Goal: Task Accomplishment & Management: Complete application form

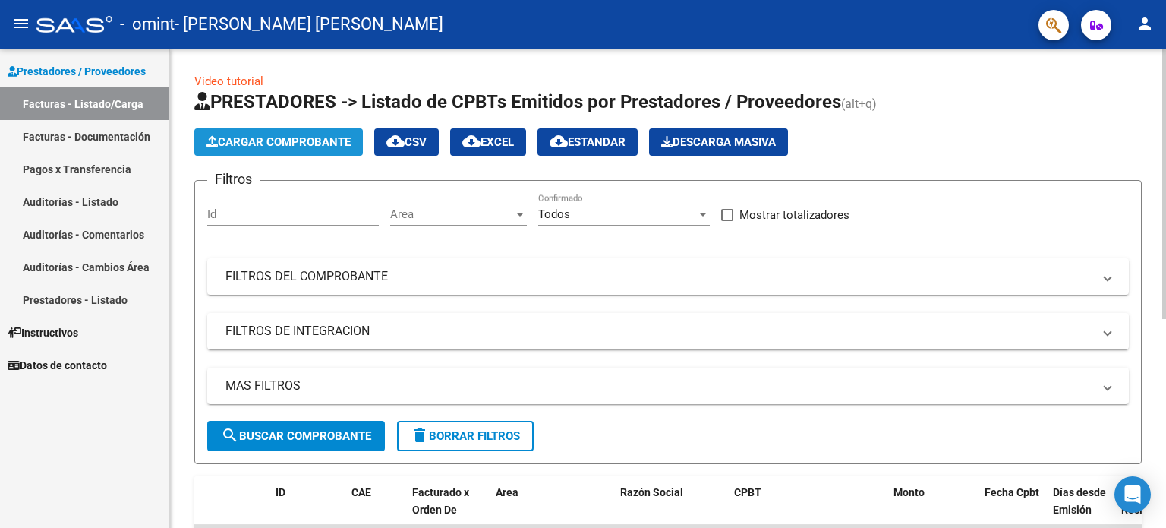
click at [328, 138] on span "Cargar Comprobante" at bounding box center [279, 142] width 144 height 14
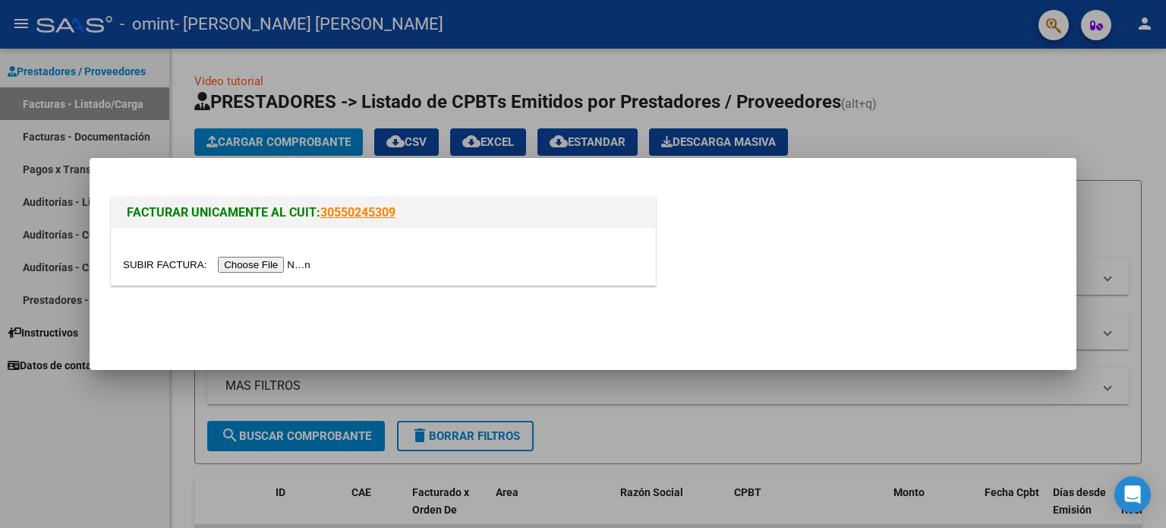
click at [262, 264] on input "file" at bounding box center [219, 265] width 192 height 16
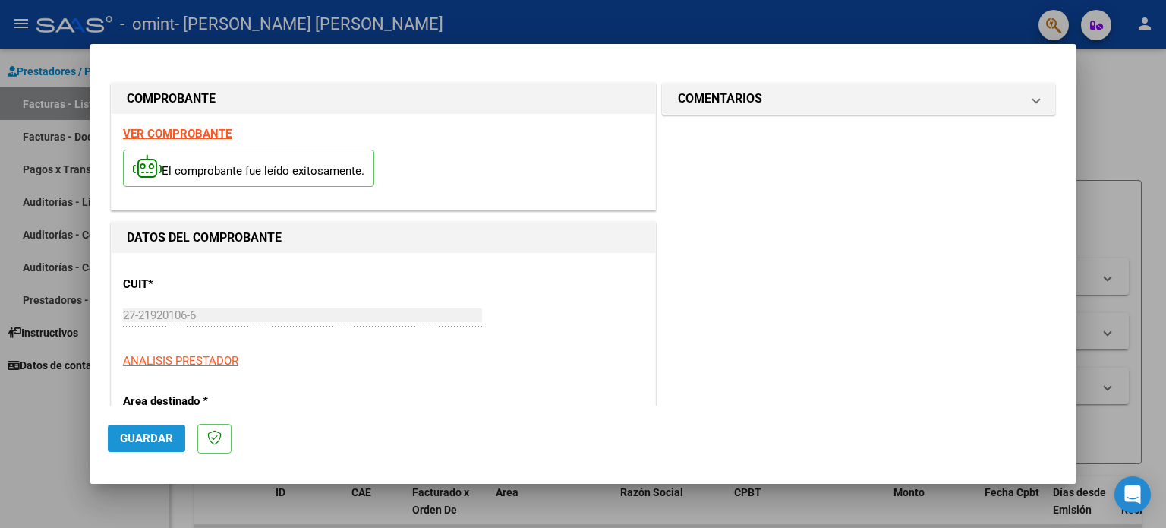
click at [150, 440] on span "Guardar" at bounding box center [146, 438] width 53 height 14
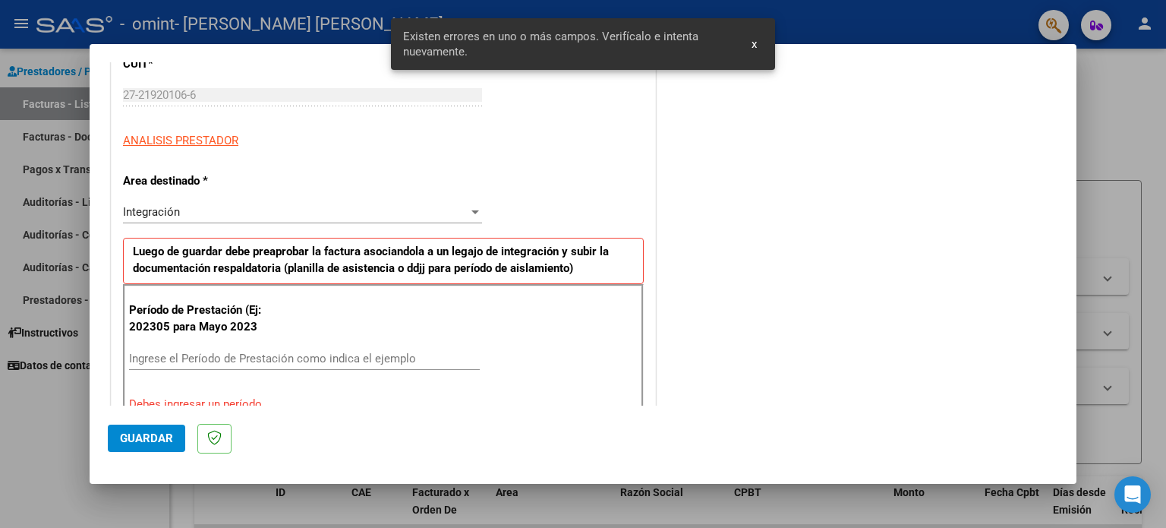
scroll to position [327, 0]
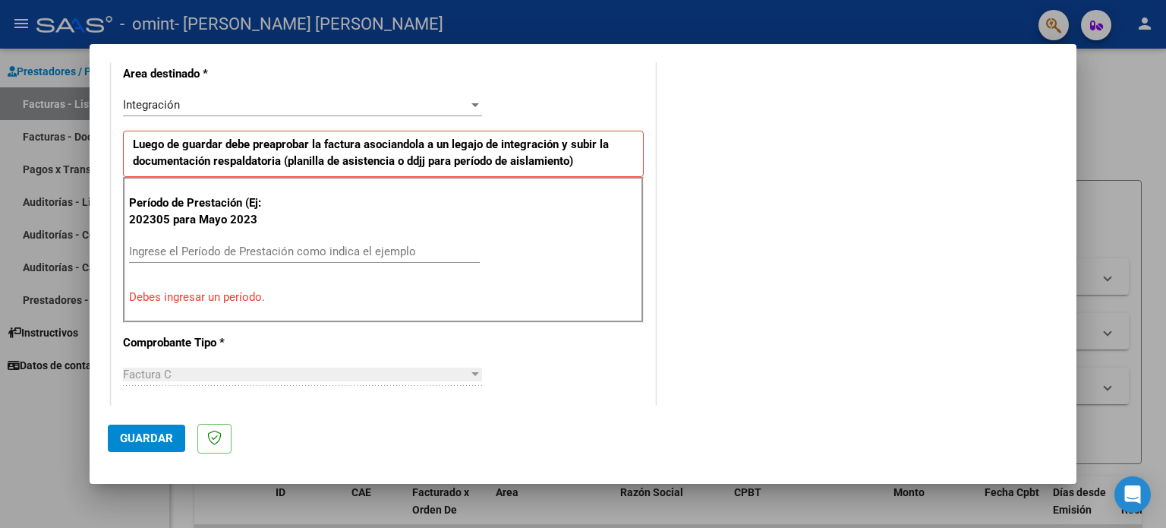
click at [177, 247] on input "Ingrese el Período de Prestación como indica el ejemplo" at bounding box center [304, 252] width 351 height 14
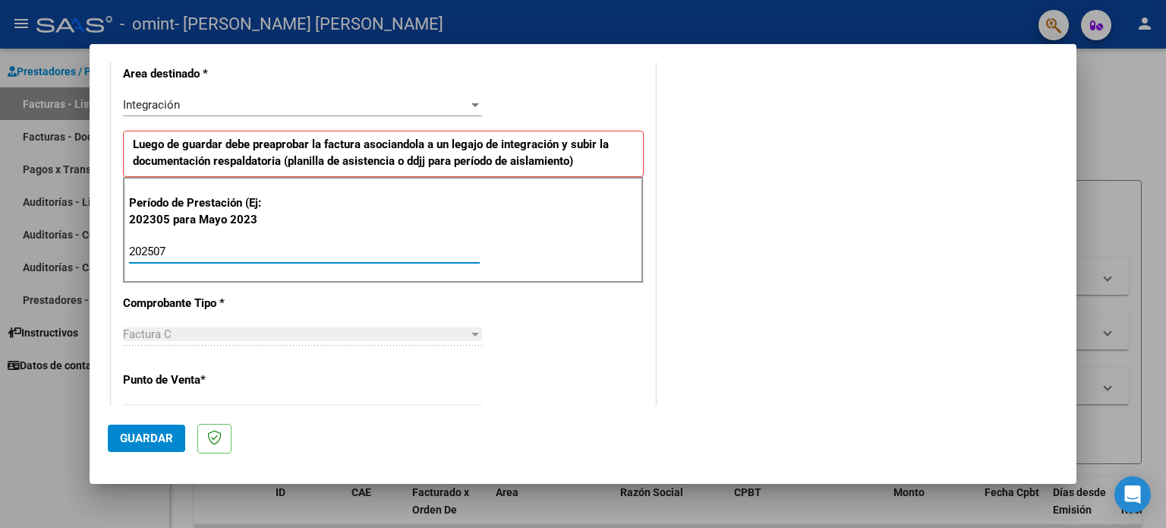
type input "202507"
click at [131, 439] on span "Guardar" at bounding box center [146, 438] width 53 height 14
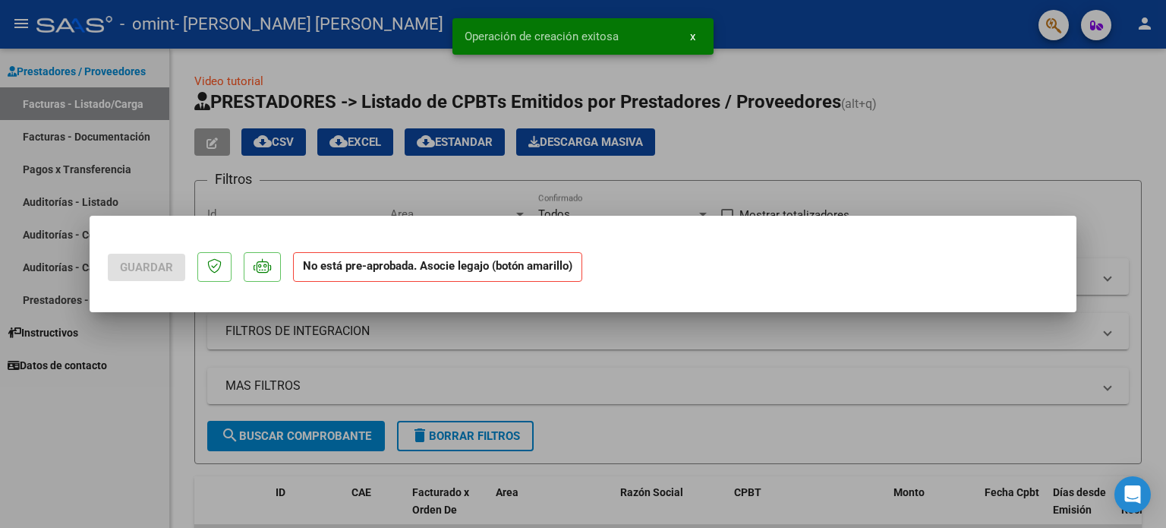
scroll to position [0, 0]
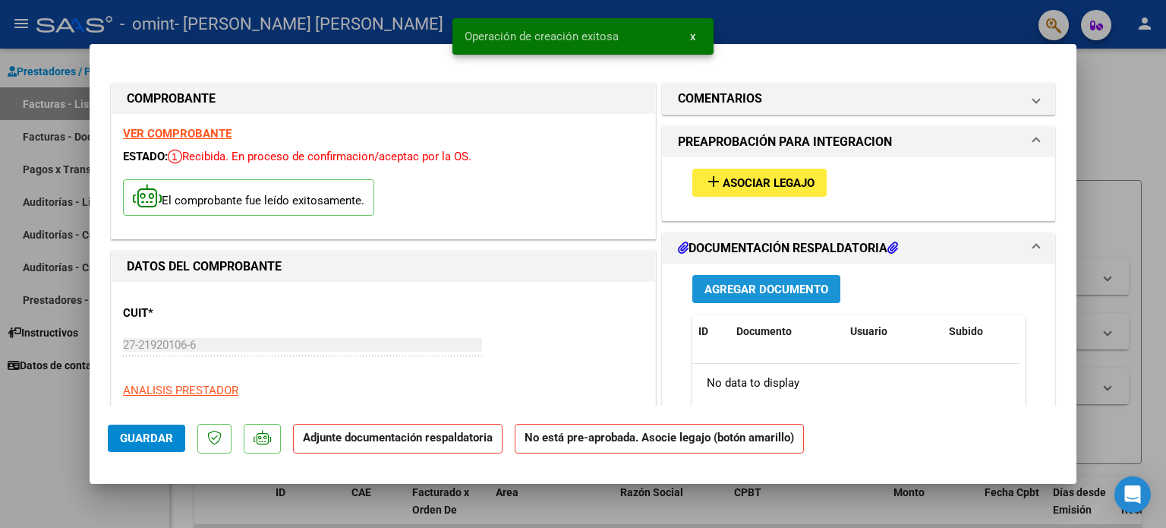
click at [759, 289] on span "Agregar Documento" at bounding box center [767, 290] width 124 height 14
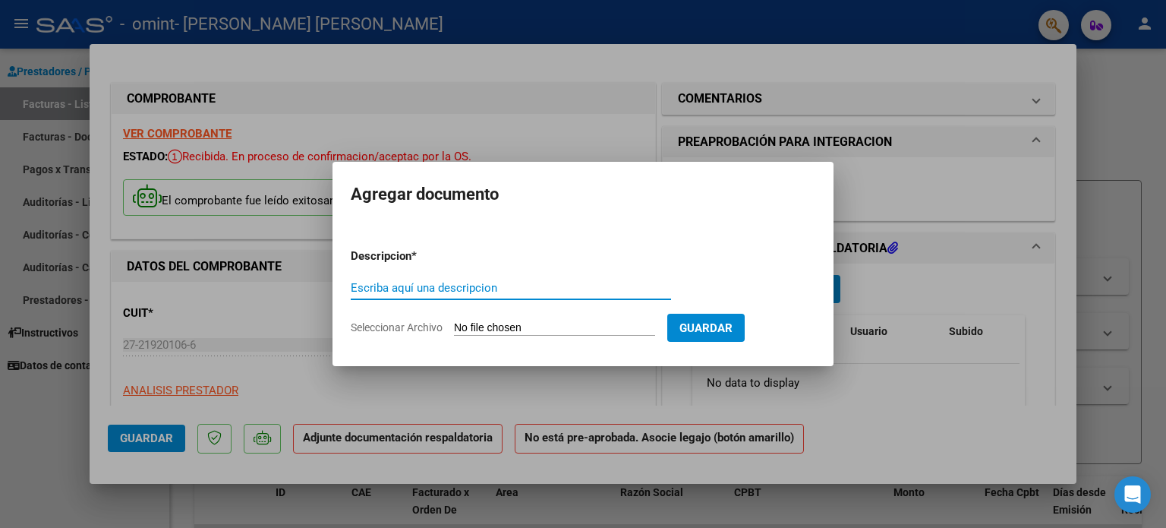
click at [592, 287] on input "Escriba aquí una descripcion" at bounding box center [511, 288] width 320 height 14
type input "asistencia julio"
click at [500, 329] on input "Seleccionar Archivo" at bounding box center [554, 328] width 201 height 14
type input "C:\fakepath\[PERSON_NAME] asistencia julio.jpeg"
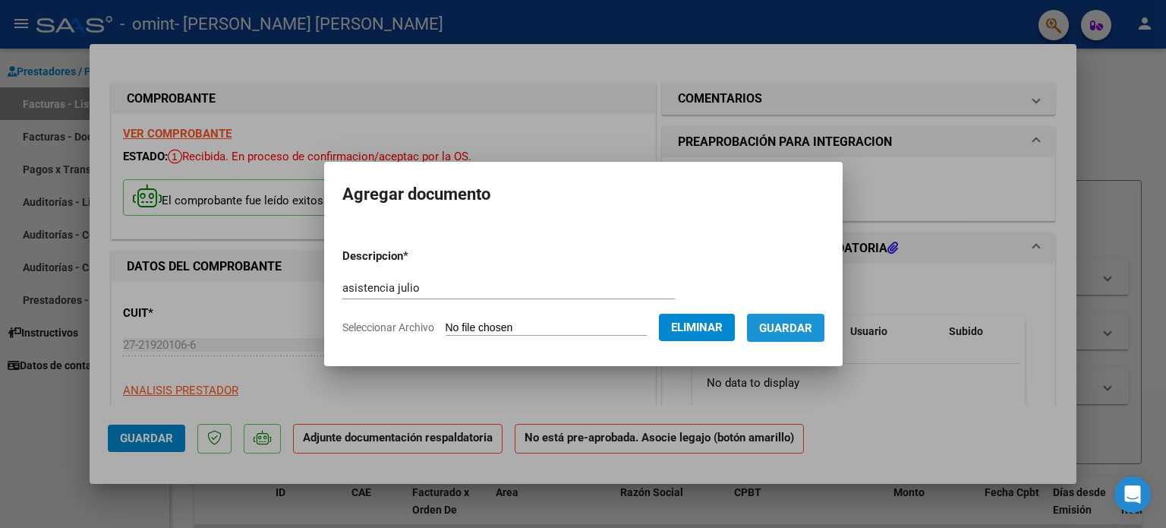
click at [784, 331] on span "Guardar" at bounding box center [785, 328] width 53 height 14
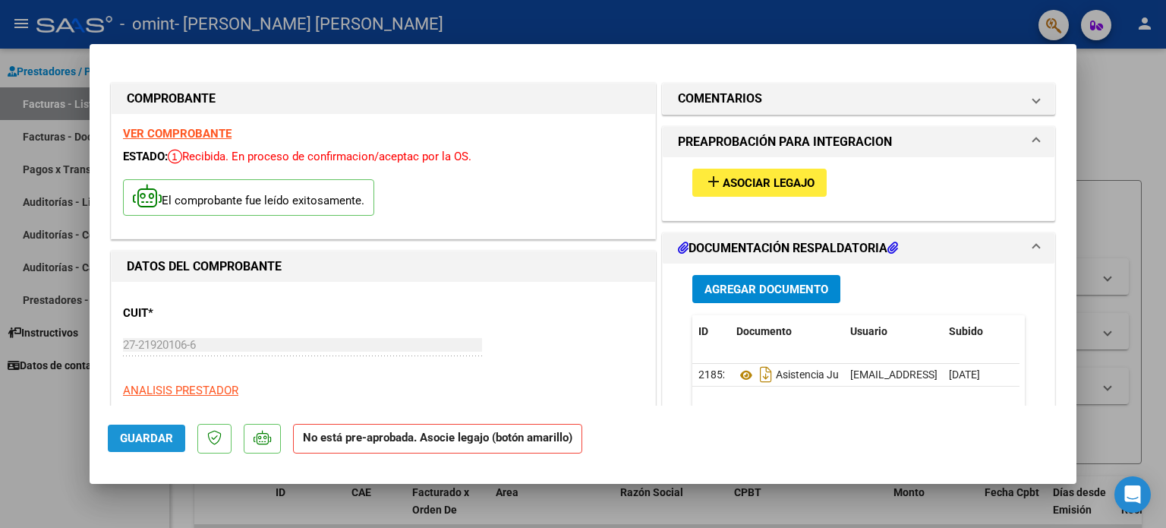
click at [149, 440] on span "Guardar" at bounding box center [146, 438] width 53 height 14
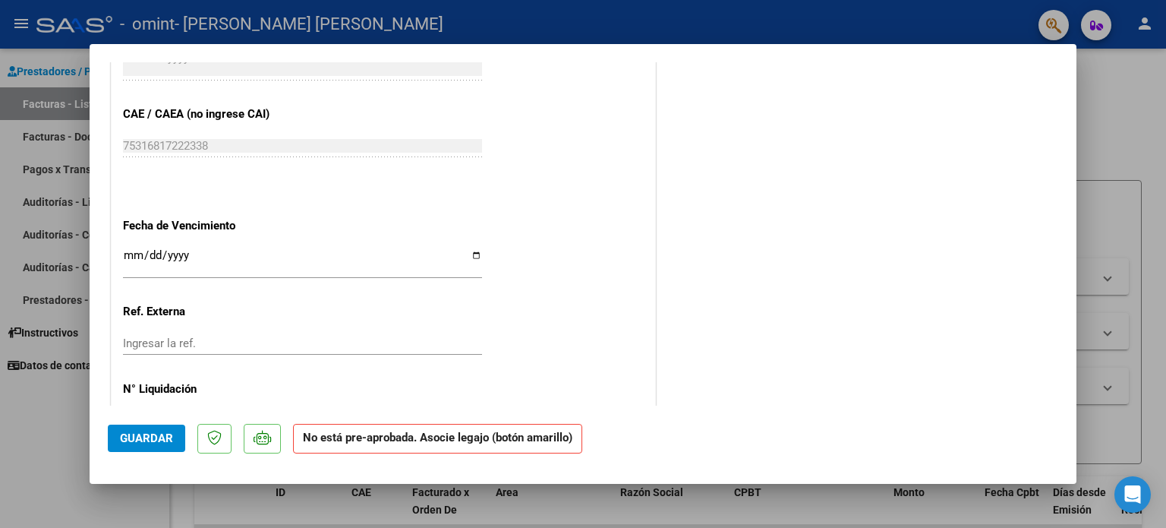
scroll to position [974, 0]
